Goal: Information Seeking & Learning: Find specific fact

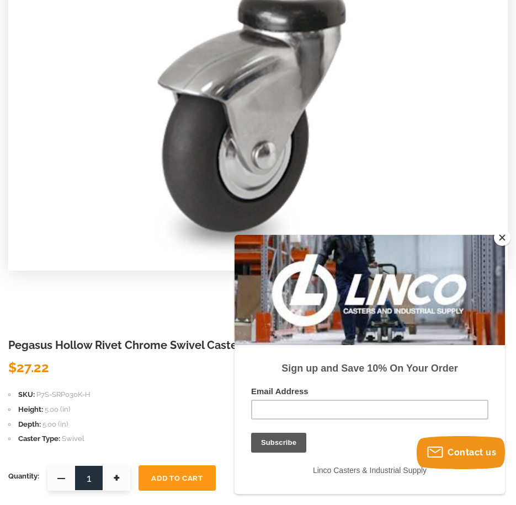
click at [504, 243] on button "Close" at bounding box center [502, 237] width 17 height 17
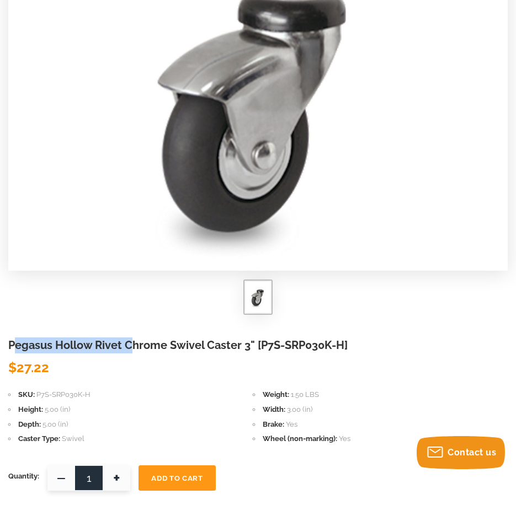
drag, startPoint x: 18, startPoint y: 343, endPoint x: 138, endPoint y: 345, distance: 120.3
click at [138, 345] on h1 "Pegasus Hollow Rivet Chrome Swivel Caster 3" [P7S-SRP030K-H]" at bounding box center [257, 346] width 499 height 16
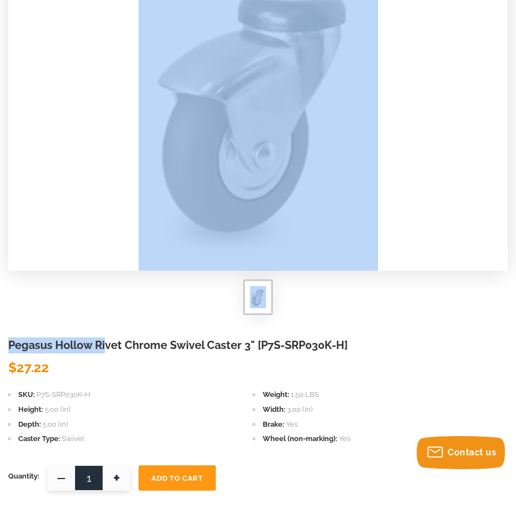
drag, startPoint x: 7, startPoint y: 346, endPoint x: 110, endPoint y: 344, distance: 103.2
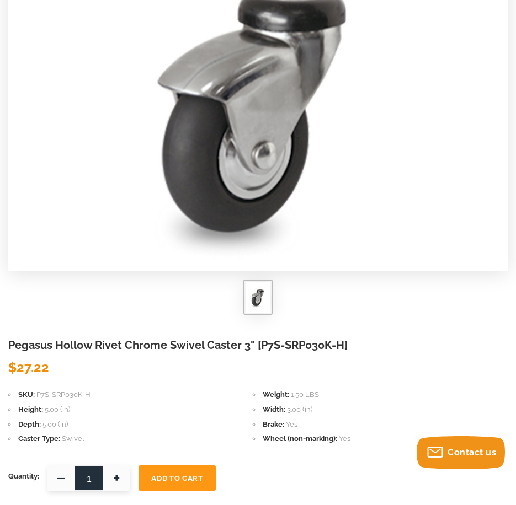
drag, startPoint x: 110, startPoint y: 344, endPoint x: 181, endPoint y: 339, distance: 71.4
click at [181, 339] on h1 "Pegasus Hollow Rivet Chrome Swivel Caster 3" [P7S-SRP030K-H]" at bounding box center [257, 346] width 499 height 16
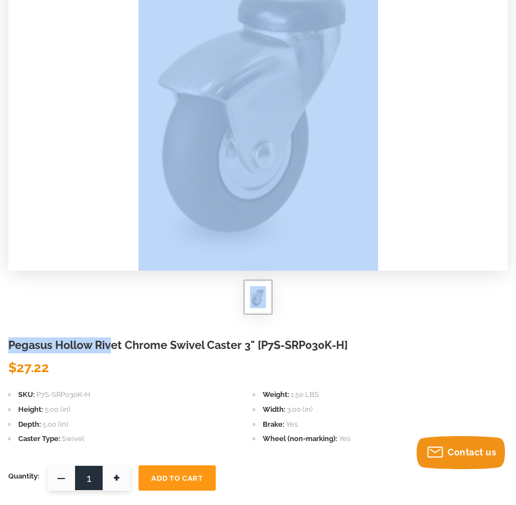
drag, startPoint x: 9, startPoint y: 344, endPoint x: 127, endPoint y: 345, distance: 118.0
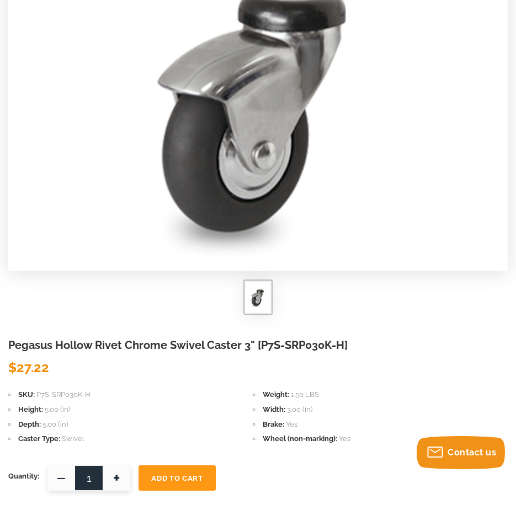
drag, startPoint x: 127, startPoint y: 345, endPoint x: 206, endPoint y: 345, distance: 78.9
click at [160, 340] on h1 "Pegasus Hollow Rivet Chrome Swivel Caster 3" [P7S-SRP030K-H]" at bounding box center [257, 346] width 499 height 16
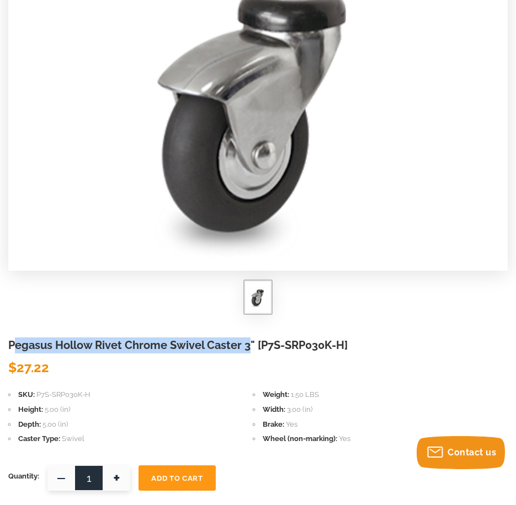
drag, startPoint x: 249, startPoint y: 345, endPoint x: 18, endPoint y: 346, distance: 231.1
click at [18, 346] on h1 "Pegasus Hollow Rivet Chrome Swivel Caster 3" [P7S-SRP030K-H]" at bounding box center [257, 346] width 499 height 16
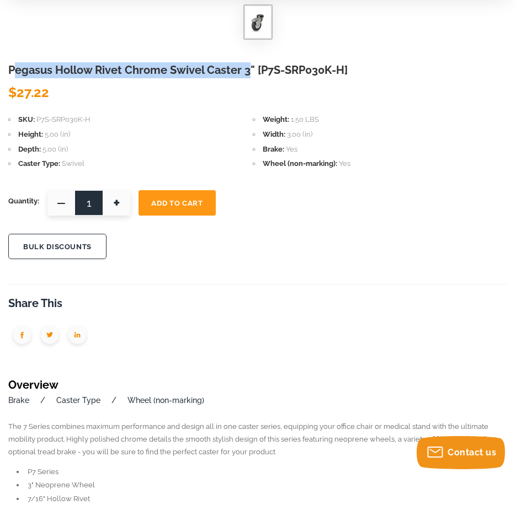
scroll to position [496, 0]
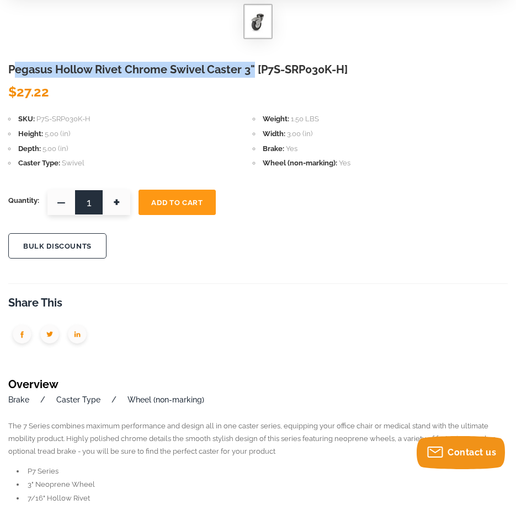
drag, startPoint x: 252, startPoint y: 70, endPoint x: 17, endPoint y: 71, distance: 235.5
click at [17, 71] on h1 "Pegasus Hollow Rivet Chrome Swivel Caster 3" [P7S-SRP030K-H]" at bounding box center [257, 70] width 499 height 16
copy h1 "egasus Hollow Rivet Chrome Swivel Caster 3""
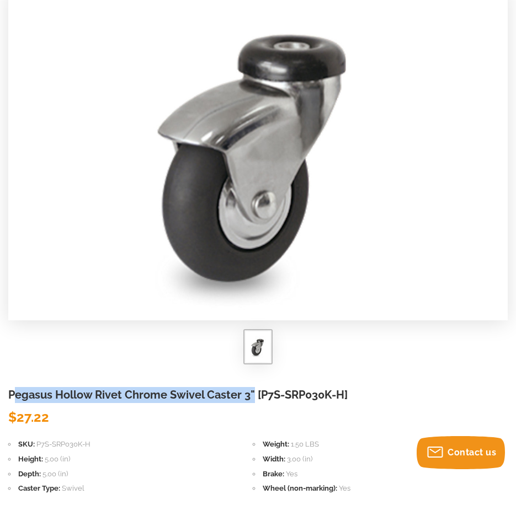
scroll to position [165, 0]
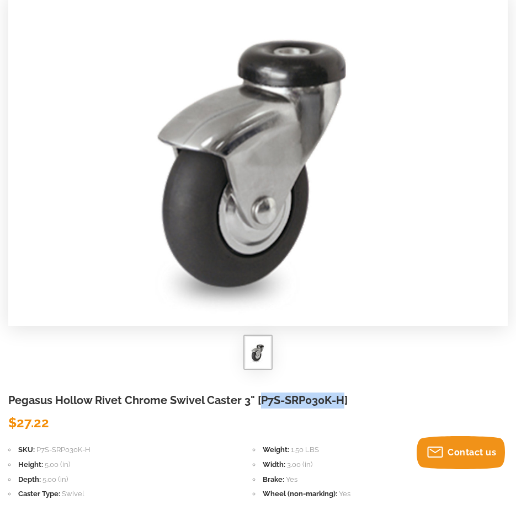
drag, startPoint x: 262, startPoint y: 402, endPoint x: 345, endPoint y: 402, distance: 82.7
click at [345, 402] on h1 "Pegasus Hollow Rivet Chrome Swivel Caster 3" [P7S-SRP030K-H]" at bounding box center [257, 401] width 499 height 16
drag, startPoint x: 345, startPoint y: 402, endPoint x: 333, endPoint y: 405, distance: 12.6
copy h1 "P7S-SRP030K-H"
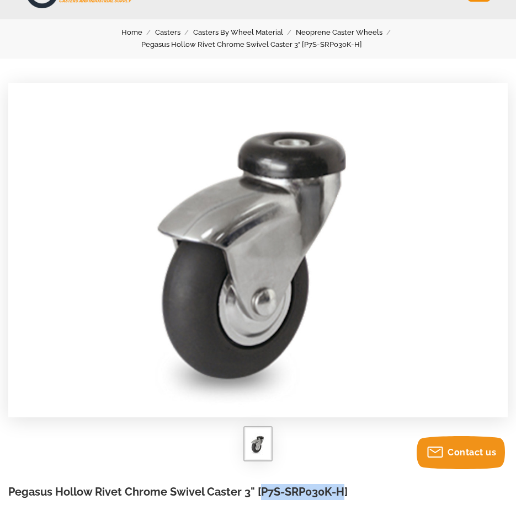
scroll to position [0, 0]
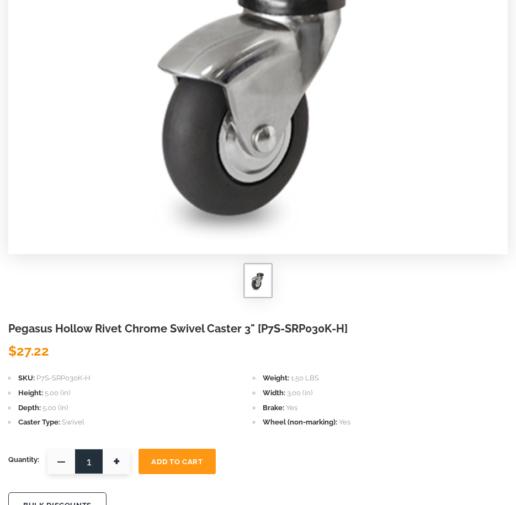
scroll to position [276, 0]
